Goal: Navigation & Orientation: Find specific page/section

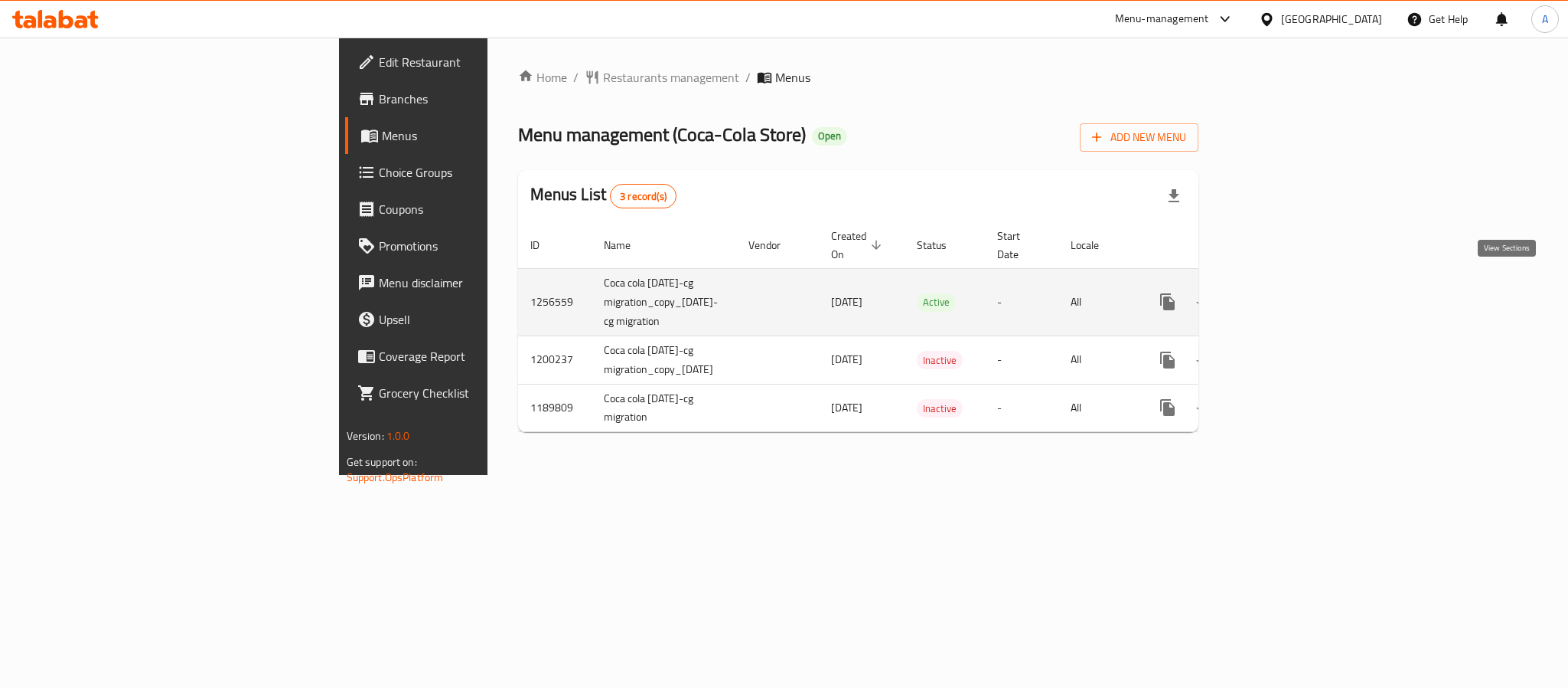
click at [1285, 295] on icon "enhanced table" at bounding box center [1278, 302] width 14 height 14
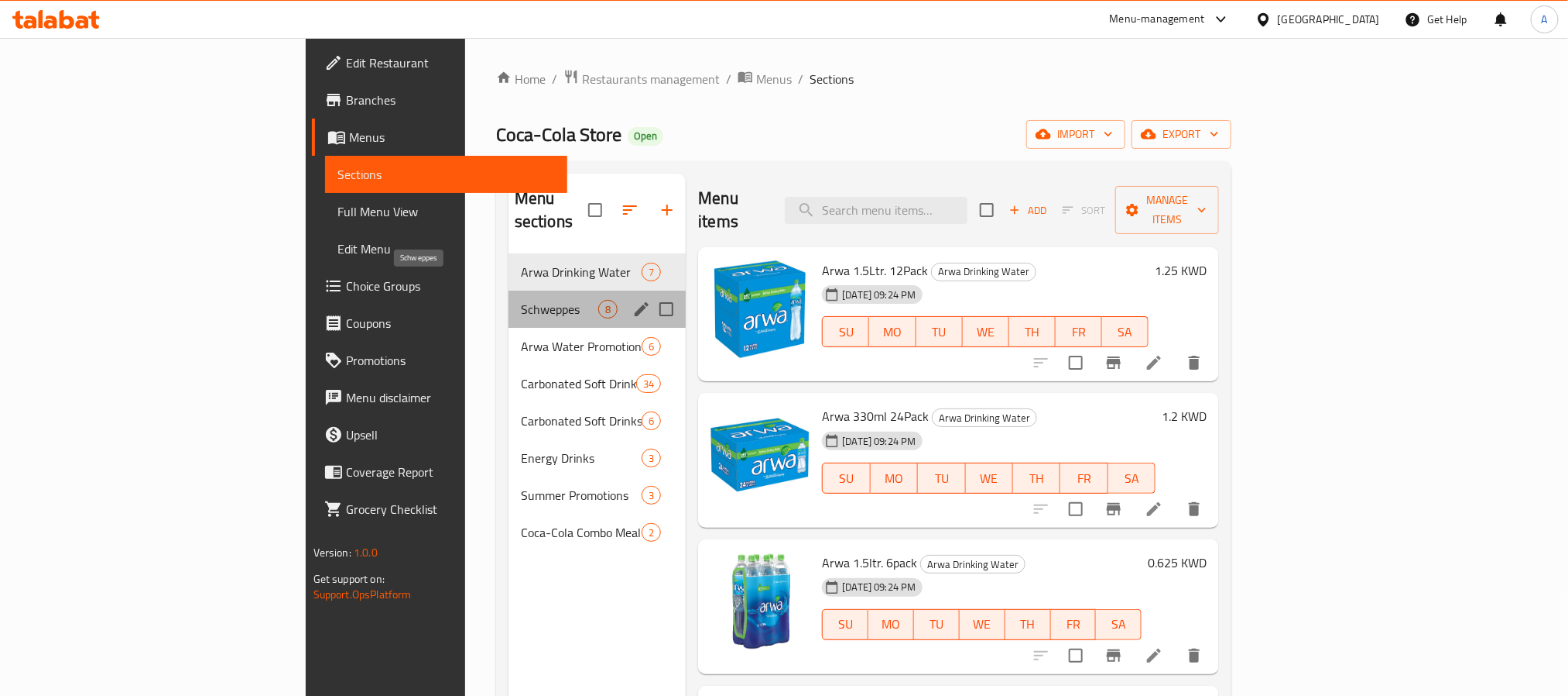
click at [521, 299] on span "Schweppes" at bounding box center [559, 308] width 77 height 18
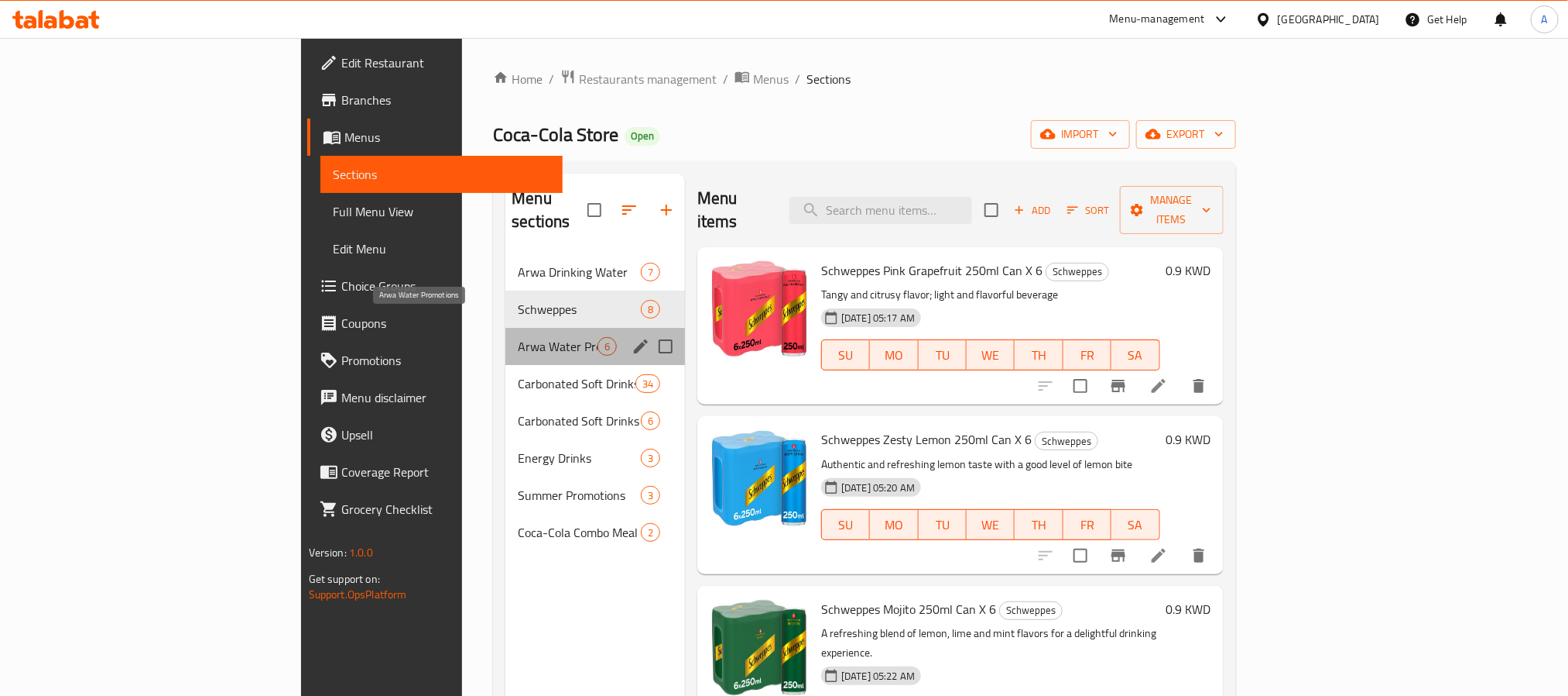
click at [518, 337] on span "Arwa Water Promotions" at bounding box center [558, 345] width 80 height 18
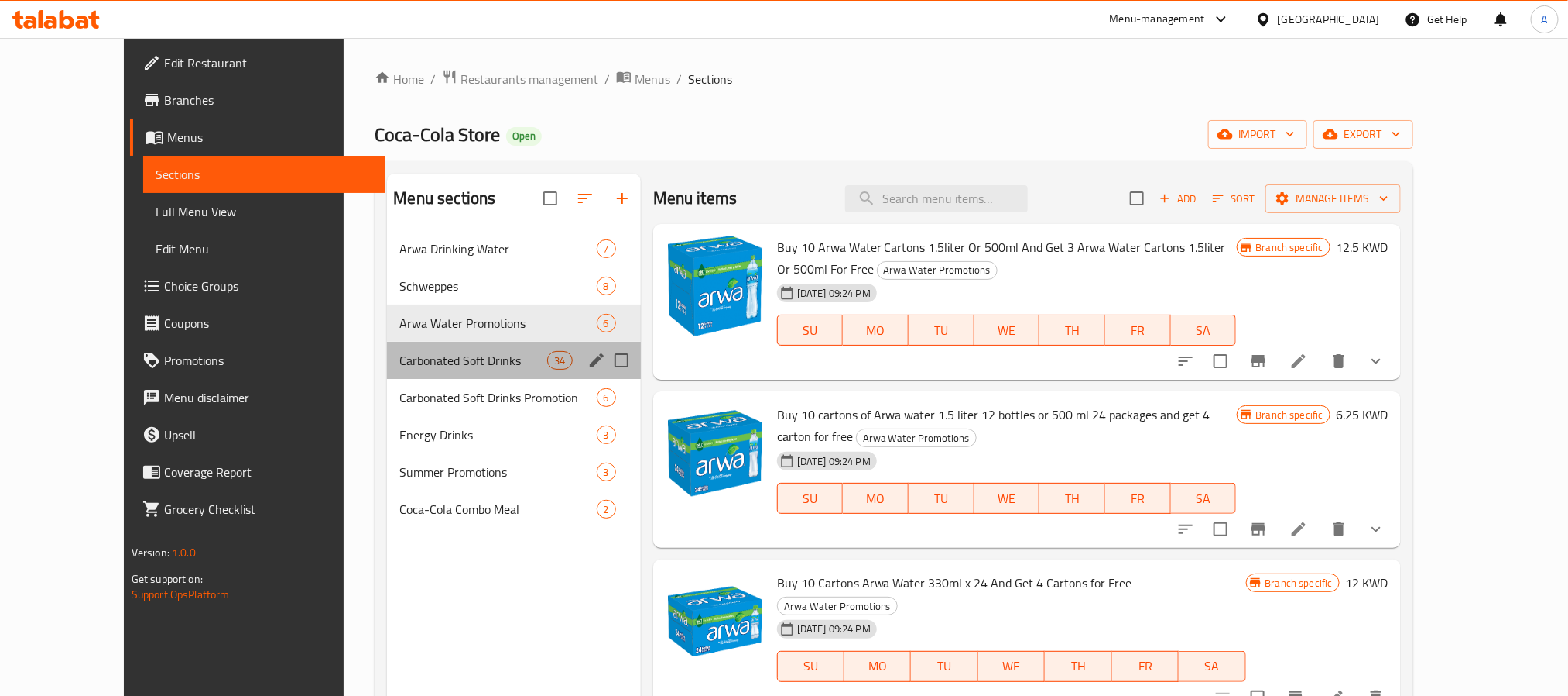
click at [387, 371] on div "Carbonated Soft Drinks 34" at bounding box center [513, 360] width 253 height 37
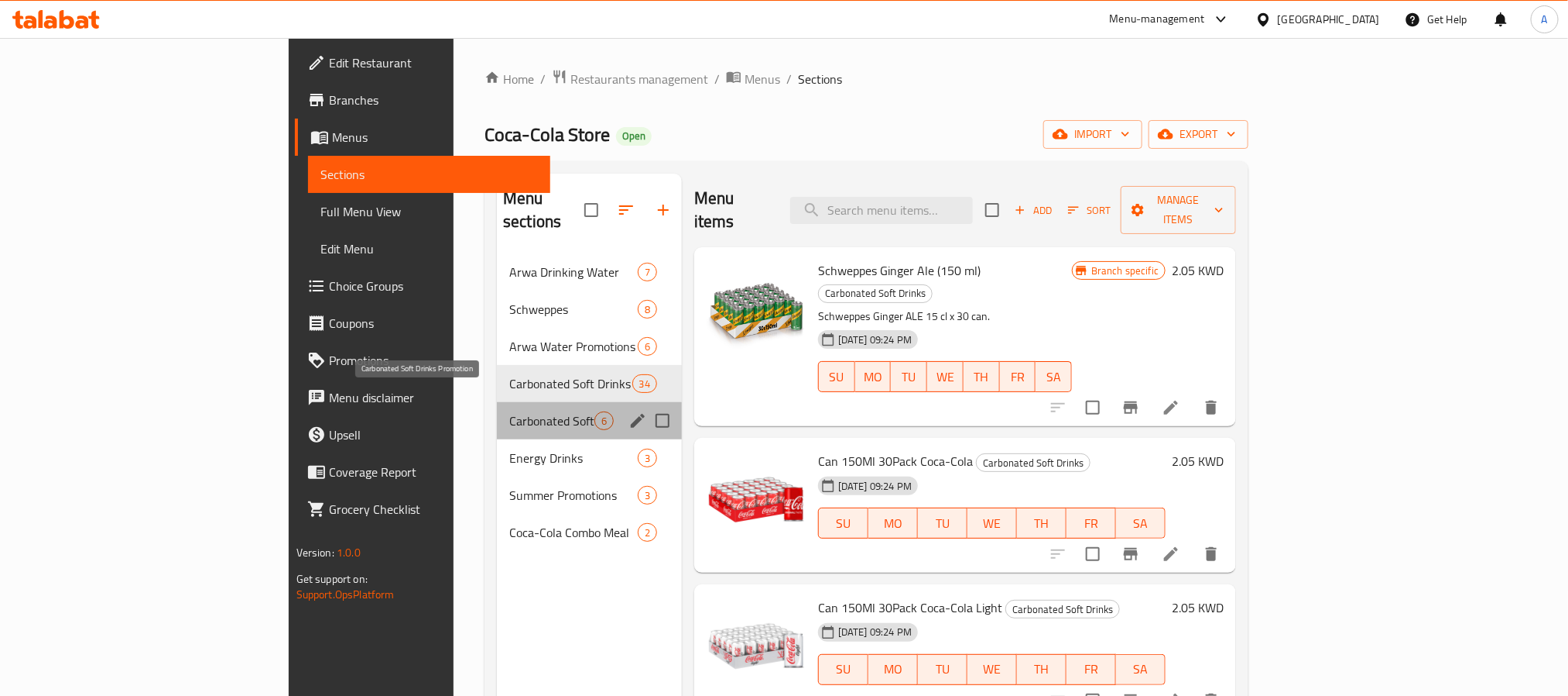
click at [509, 411] on span "Carbonated Soft Drinks Promotion" at bounding box center [552, 420] width 85 height 18
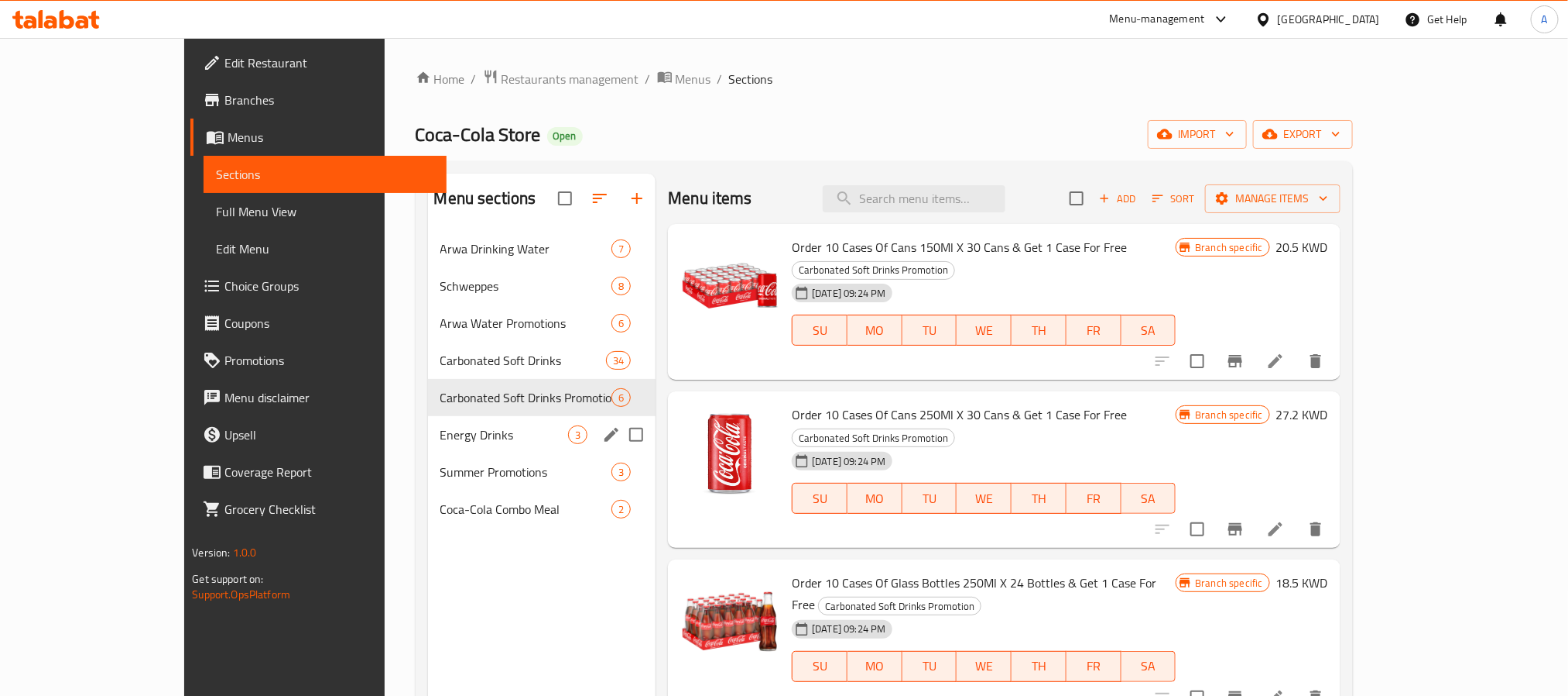
click at [428, 451] on div "Energy Drinks 3" at bounding box center [542, 434] width 228 height 37
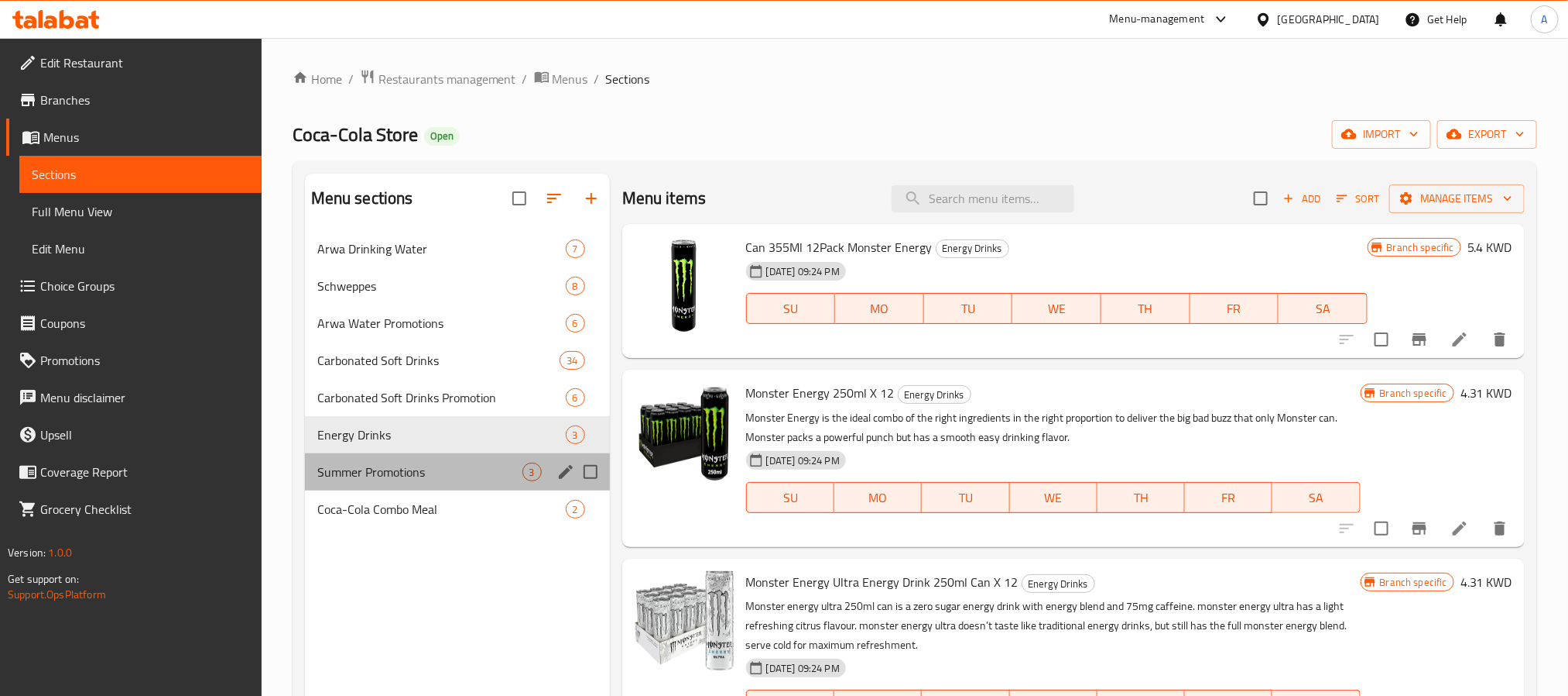
click at [347, 460] on div "Summer Promotions 3" at bounding box center [458, 471] width 305 height 37
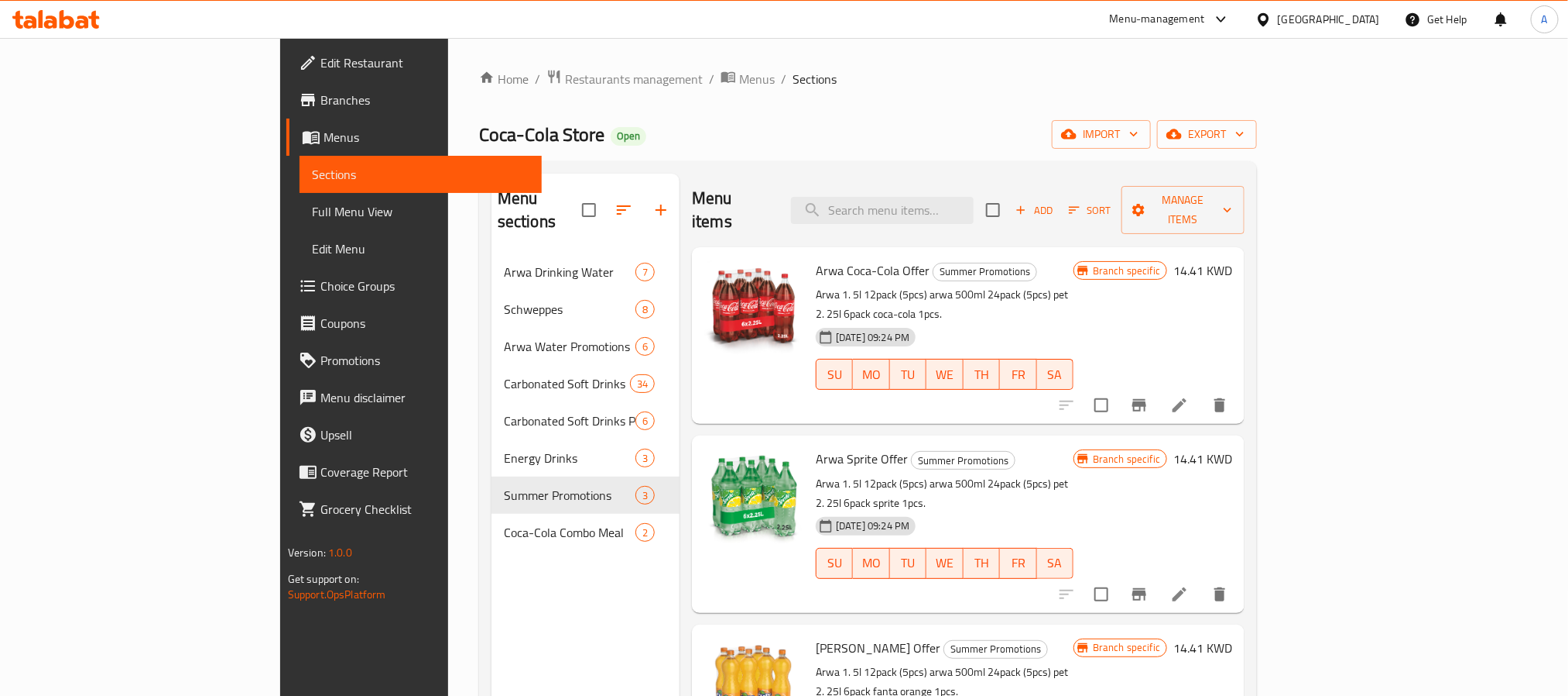
click at [321, 93] on span "Branches" at bounding box center [425, 99] width 209 height 18
